Goal: Entertainment & Leisure: Consume media (video, audio)

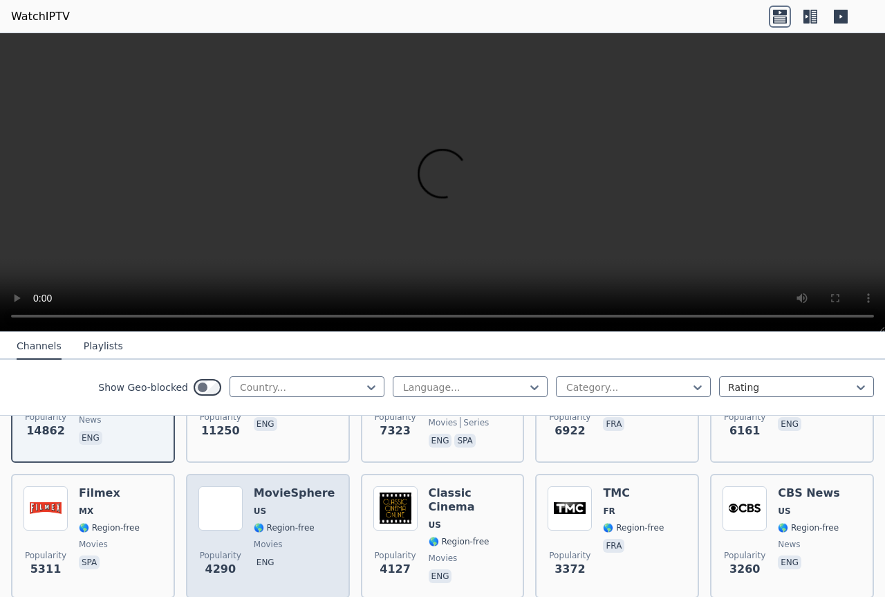
scroll to position [277, 0]
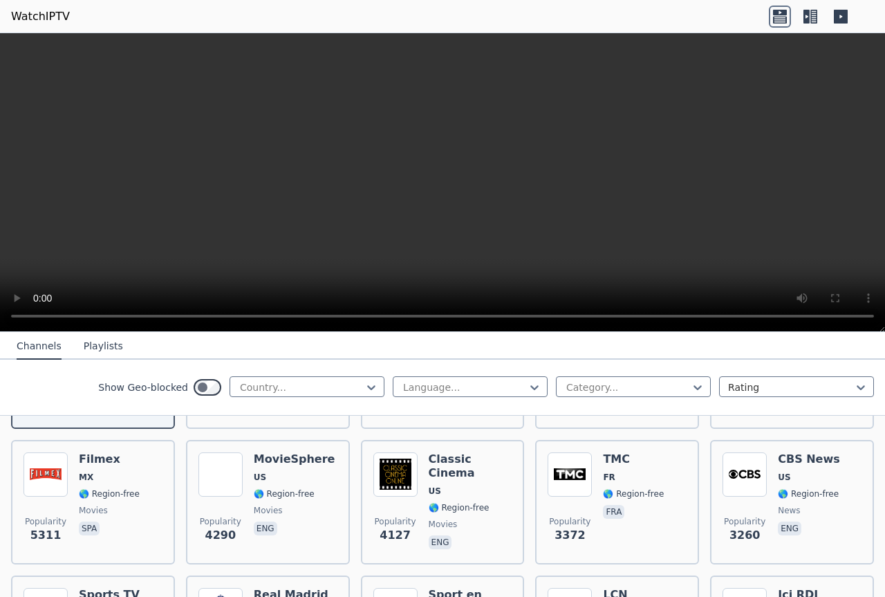
click at [418, 366] on div "Show Geo-blocked Country... Language... Category... Rating" at bounding box center [442, 388] width 885 height 56
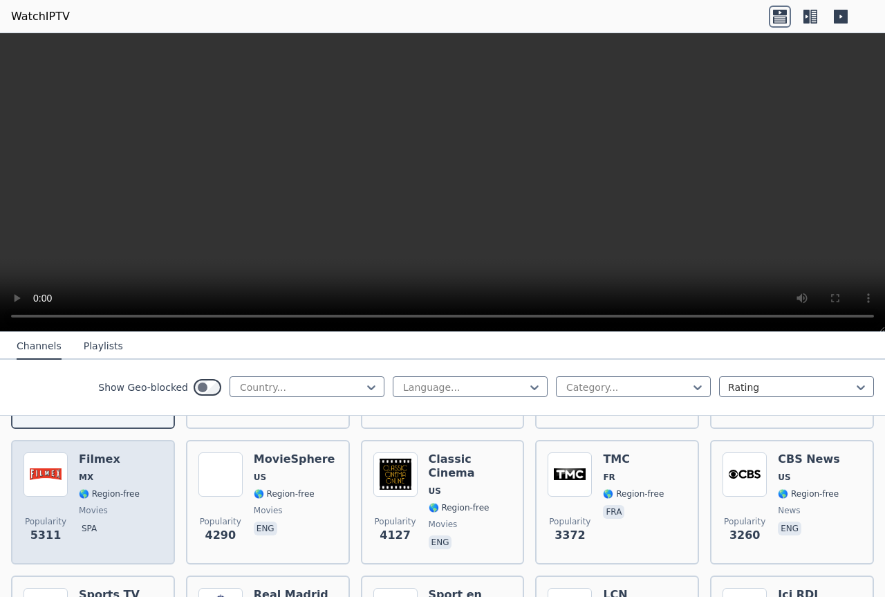
click at [97, 452] on h6 "Filmex" at bounding box center [109, 459] width 61 height 14
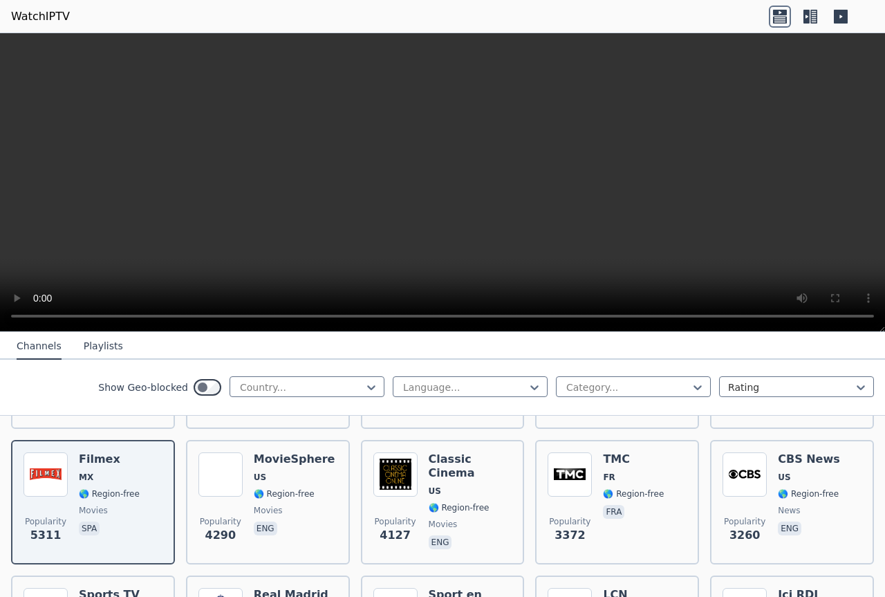
click at [94, 348] on button "Playlists" at bounding box center [103, 346] width 39 height 26
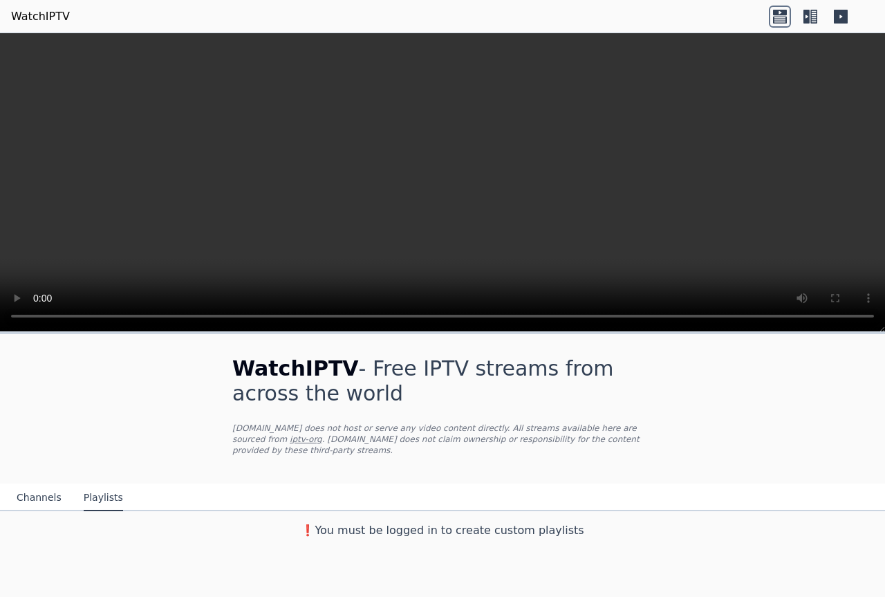
scroll to position [0, 0]
click at [812, 17] on icon at bounding box center [813, 17] width 7 height 14
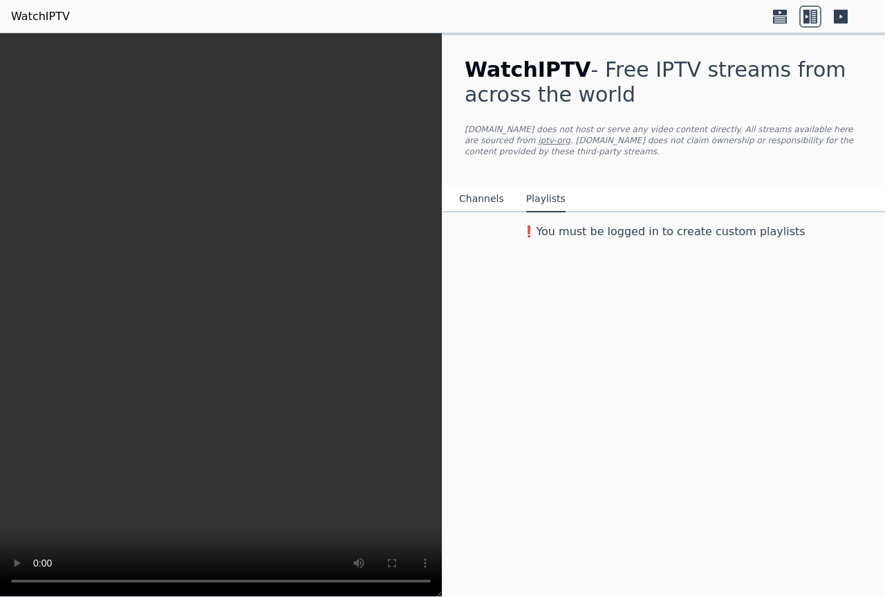
click at [839, 20] on icon at bounding box center [841, 17] width 14 height 14
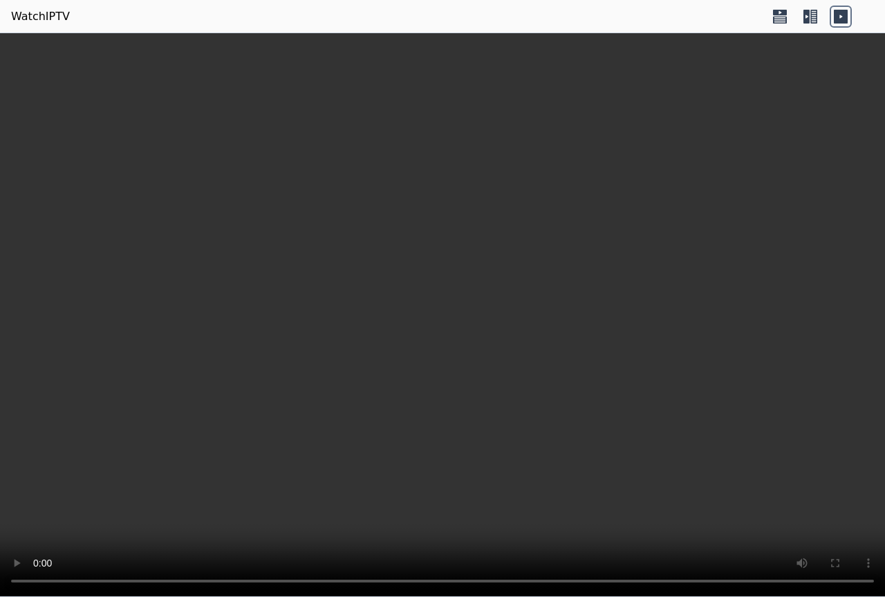
click at [815, 16] on icon at bounding box center [813, 17] width 7 height 14
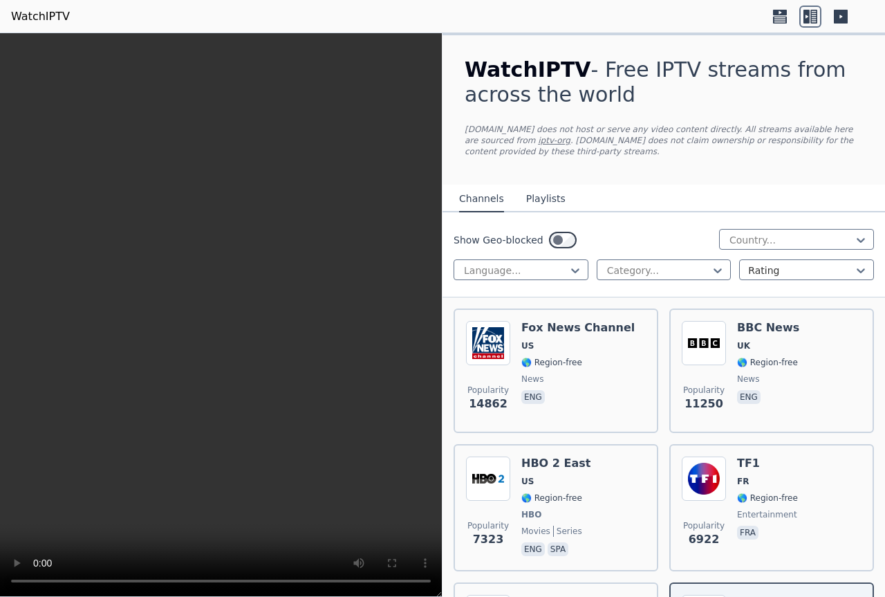
click at [776, 18] on icon at bounding box center [780, 17] width 22 height 22
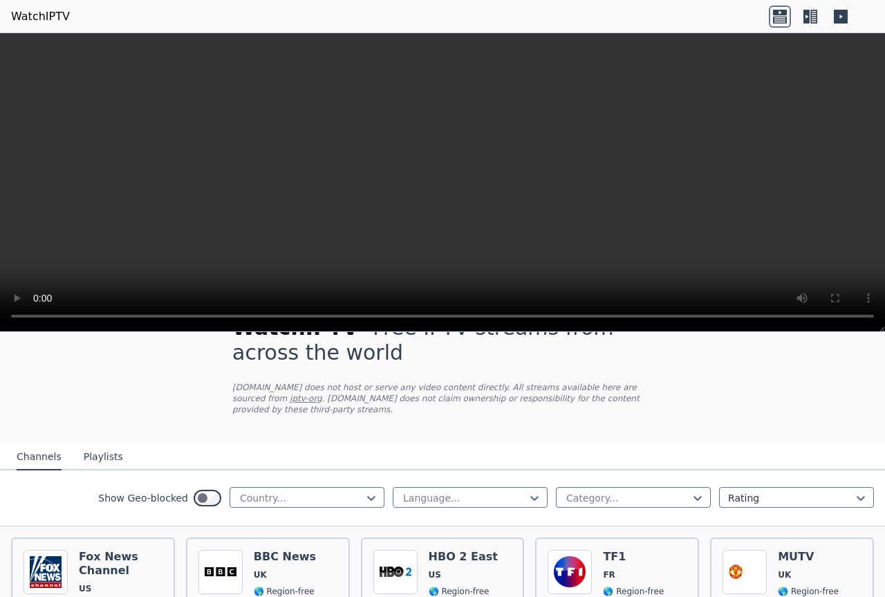
scroll to position [138, 0]
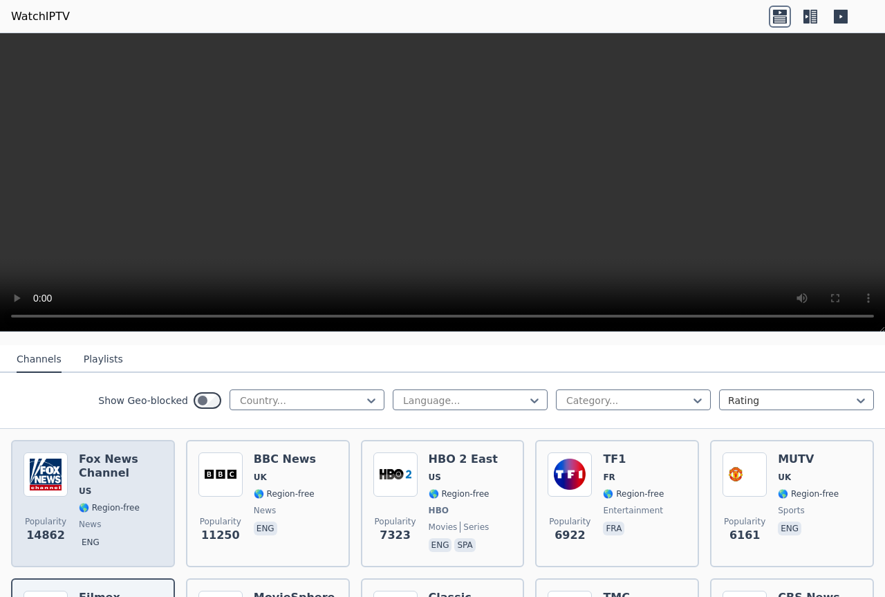
click at [111, 452] on h6 "Fox News Channel" at bounding box center [121, 466] width 84 height 28
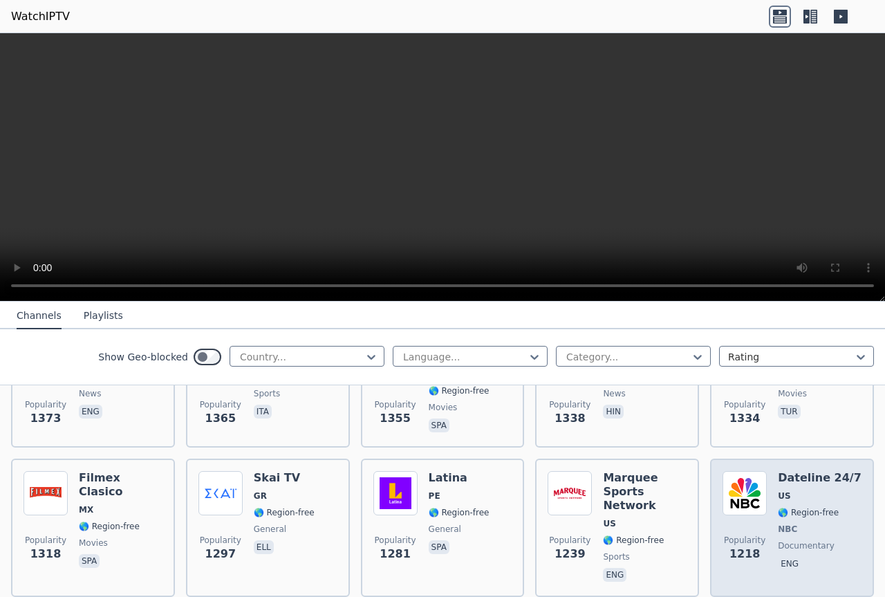
scroll to position [1314, 0]
click at [811, 493] on div "Dateline 24/7 US 🌎 Region-free NBC documentary eng" at bounding box center [820, 528] width 84 height 113
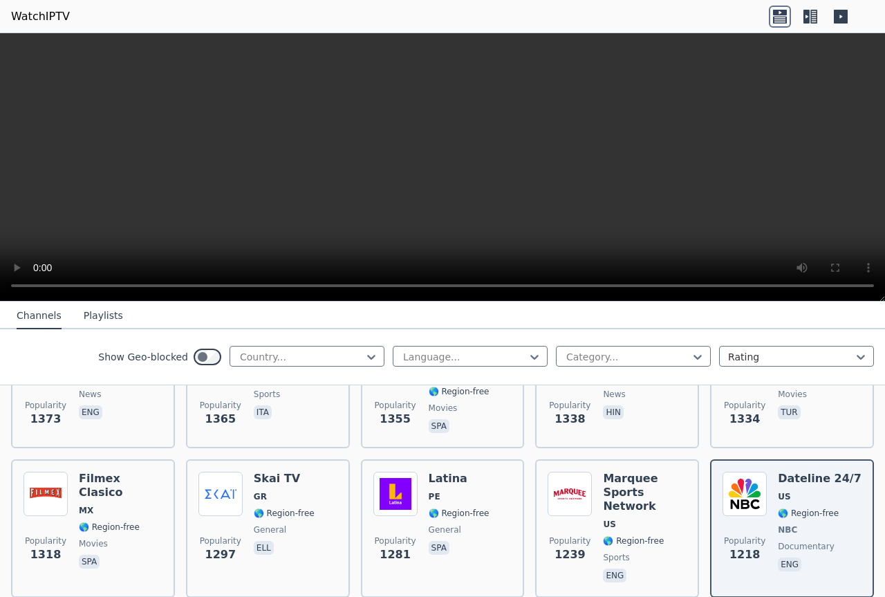
click at [97, 313] on button "Playlists" at bounding box center [103, 316] width 39 height 26
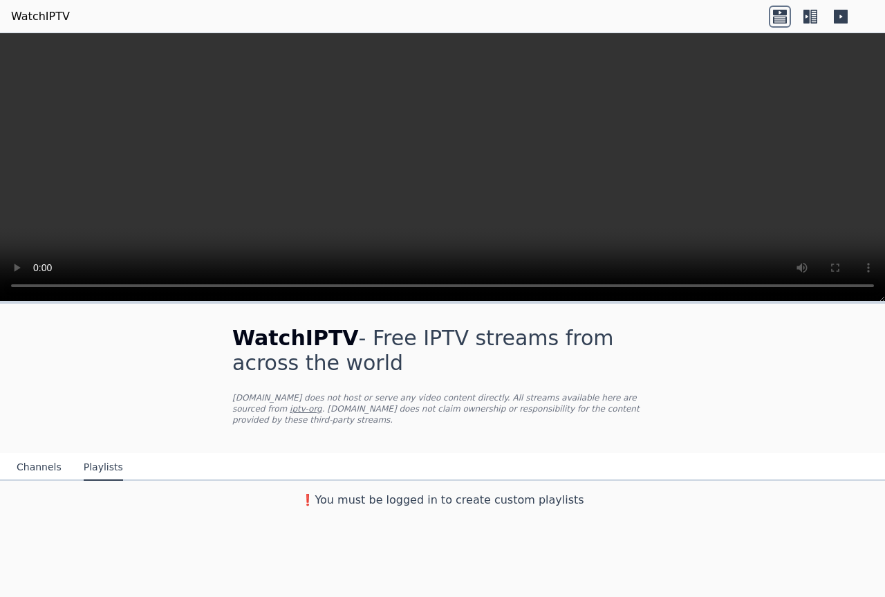
click at [32, 461] on button "Channels" at bounding box center [39, 467] width 45 height 26
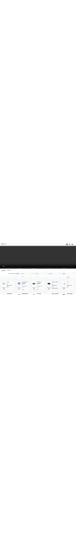
scroll to position [6644, 0]
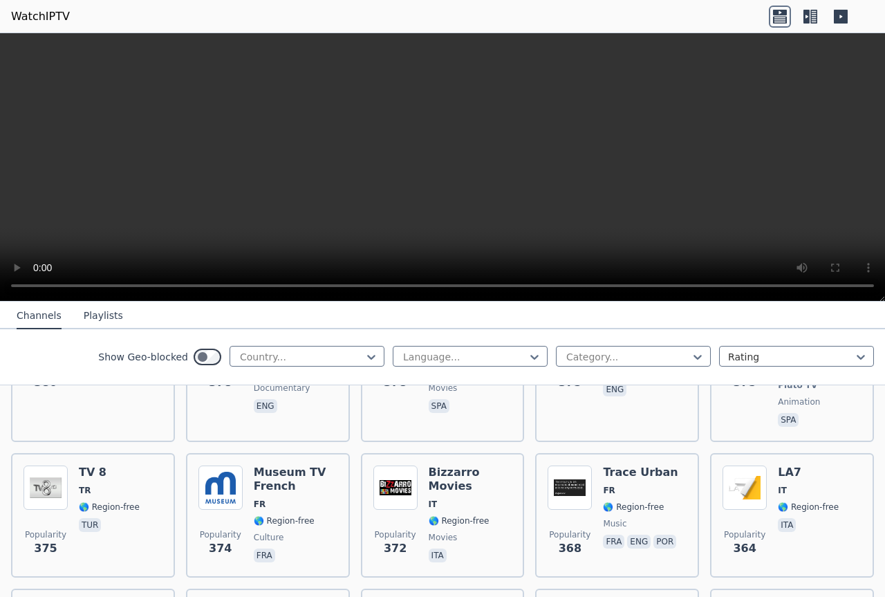
click at [816, 12] on icon at bounding box center [813, 17] width 7 height 14
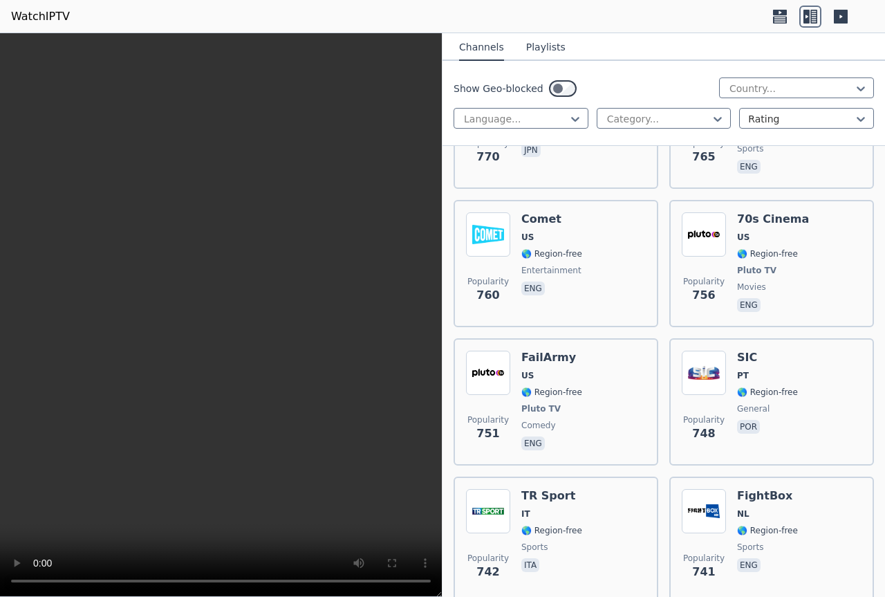
click at [789, 12] on icon at bounding box center [780, 17] width 22 height 22
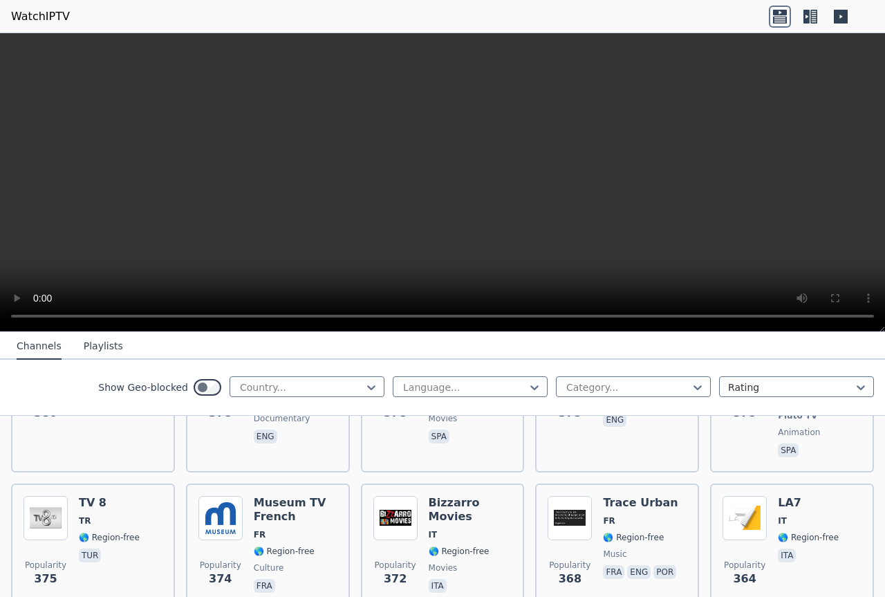
drag, startPoint x: 384, startPoint y: 348, endPoint x: 373, endPoint y: 347, distance: 11.1
click at [383, 348] on nav "Channels Playlists" at bounding box center [442, 346] width 885 height 28
click at [463, 348] on nav "Channels Playlists" at bounding box center [442, 346] width 885 height 28
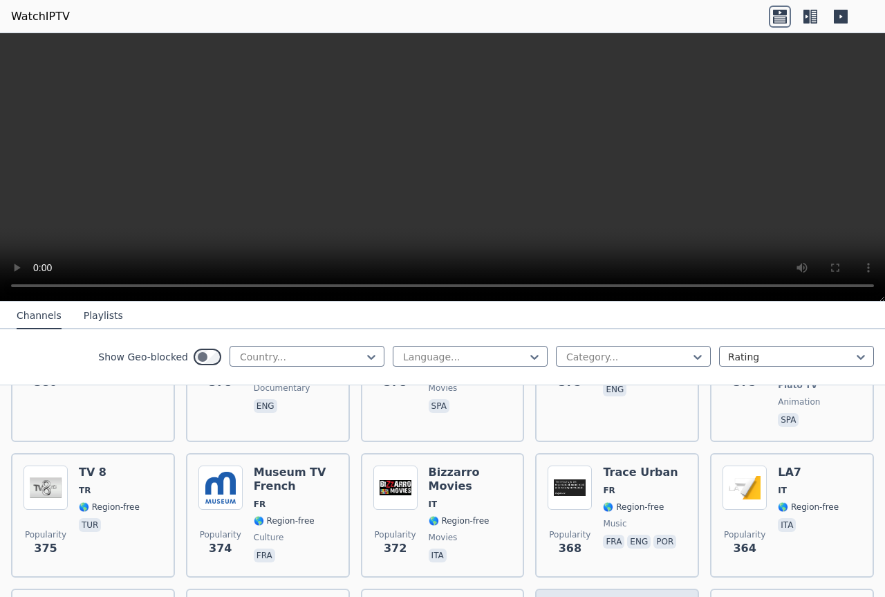
drag, startPoint x: 375, startPoint y: 168, endPoint x: 330, endPoint y: 322, distance: 160.8
click at [330, 322] on nav "Channels Playlists" at bounding box center [442, 315] width 885 height 28
click at [101, 317] on button "Playlists" at bounding box center [103, 316] width 39 height 26
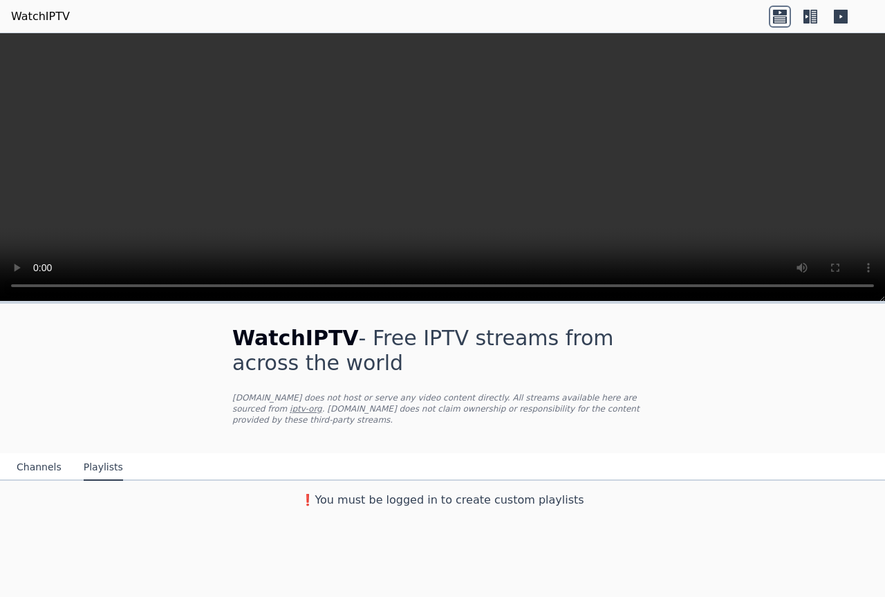
click at [46, 18] on link "WatchIPTV" at bounding box center [40, 16] width 59 height 17
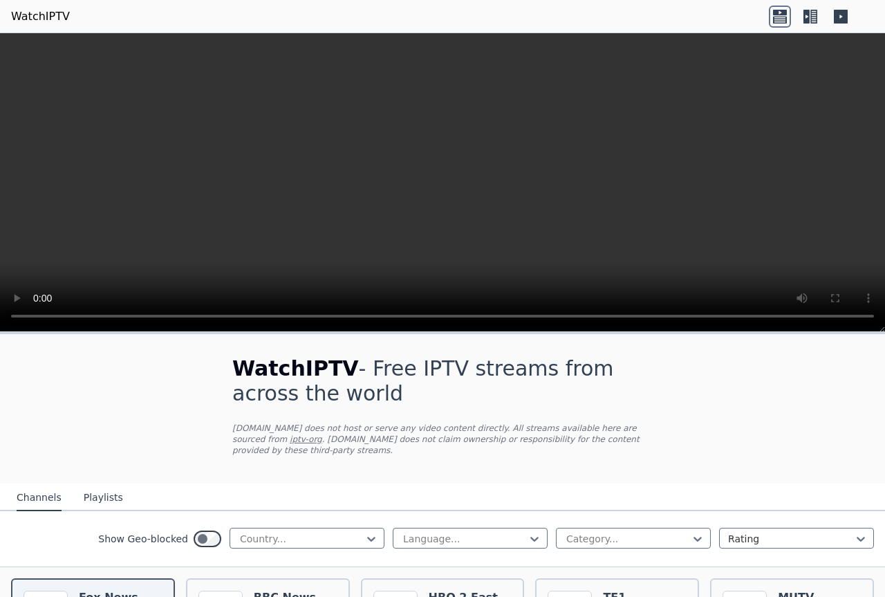
click at [850, 14] on icon at bounding box center [841, 17] width 22 height 22
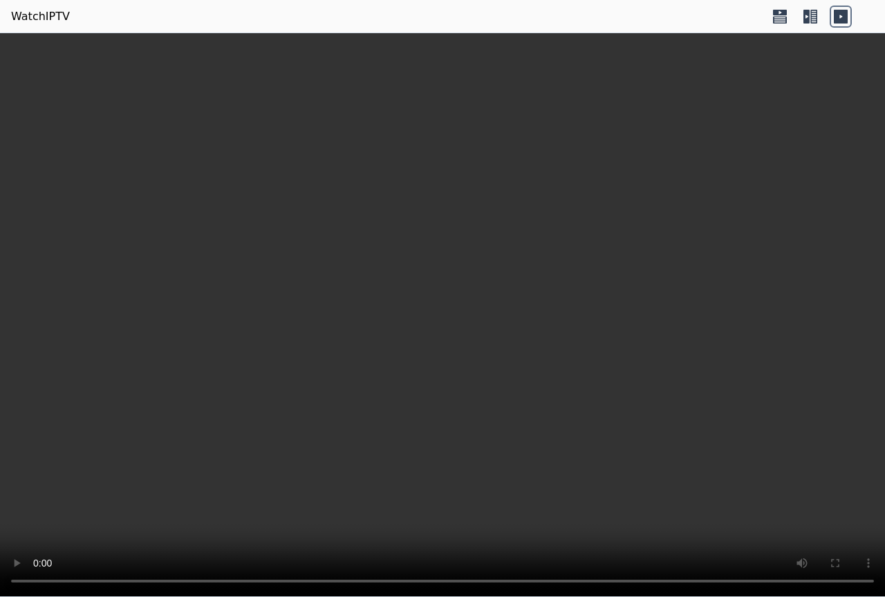
click at [799, 14] on icon at bounding box center [810, 17] width 22 height 22
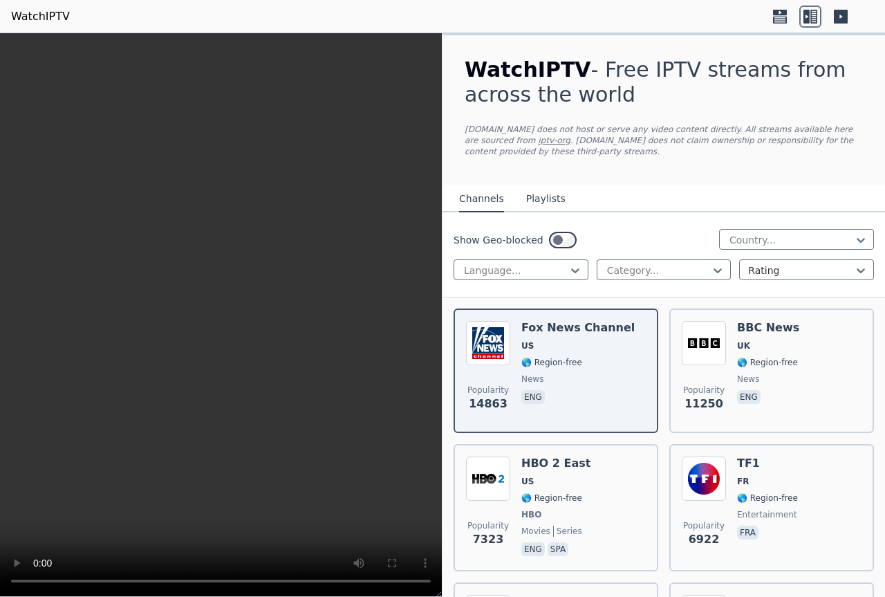
click at [780, 15] on icon at bounding box center [780, 13] width 14 height 6
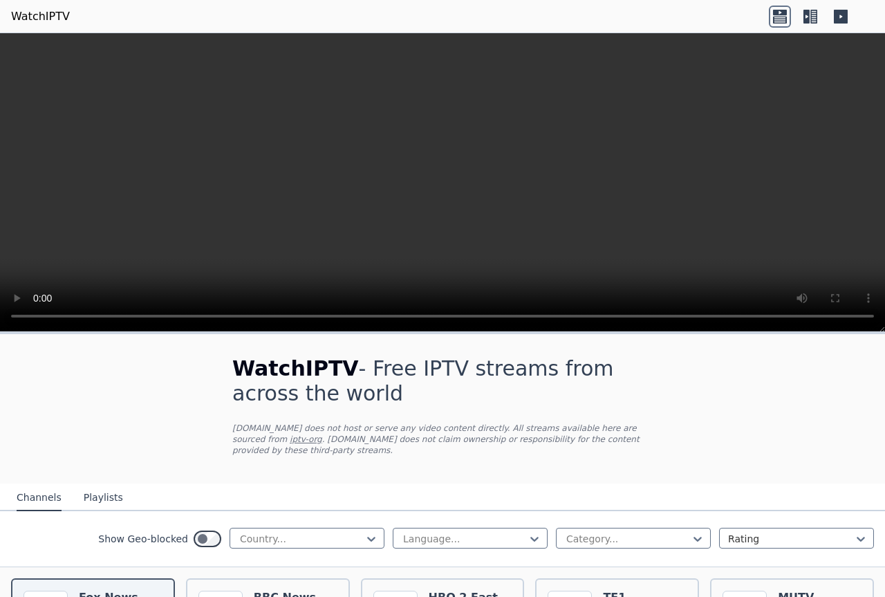
scroll to position [69, 0]
